Goal: Obtain resource: Download file/media

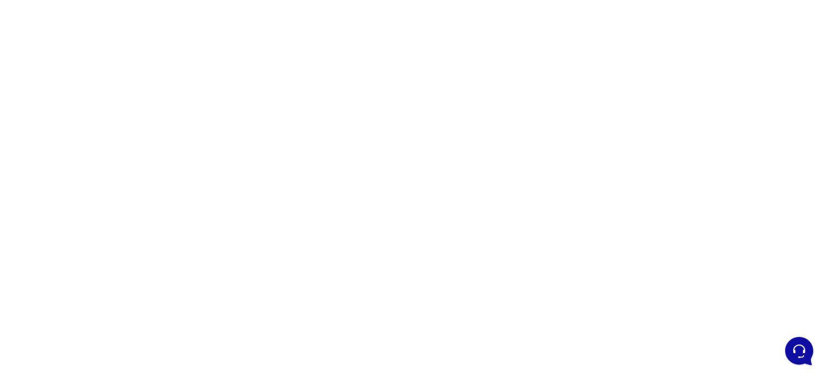
scroll to position [104, 0]
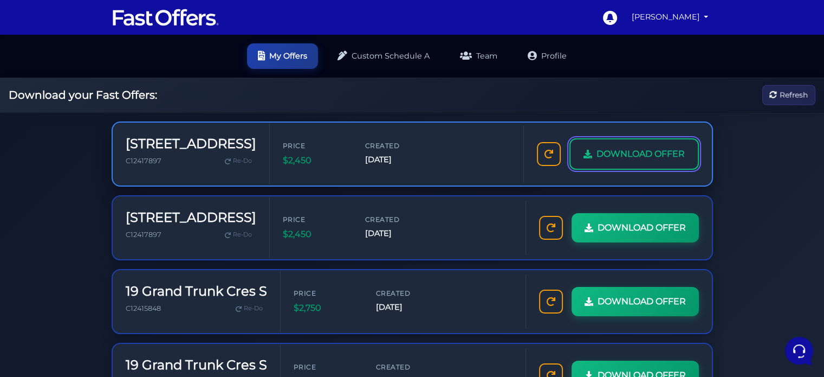
click at [638, 150] on span "DOWNLOAD OFFER" at bounding box center [641, 154] width 88 height 14
